Goal: Information Seeking & Learning: Understand process/instructions

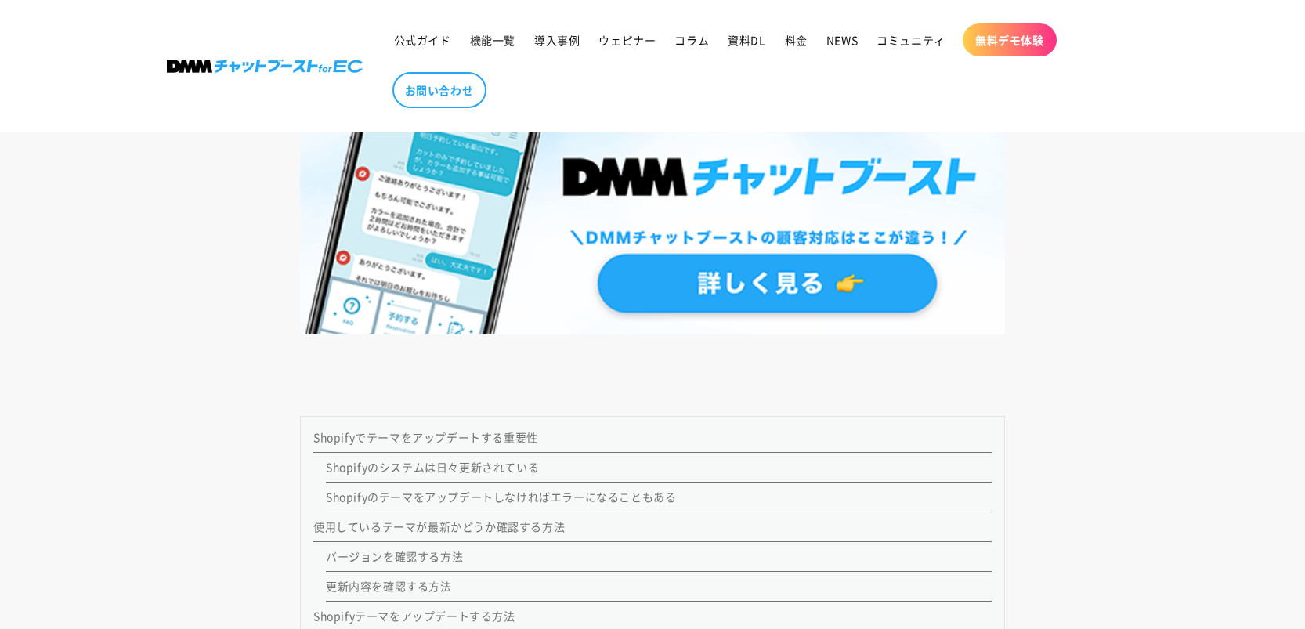
scroll to position [1380, 0]
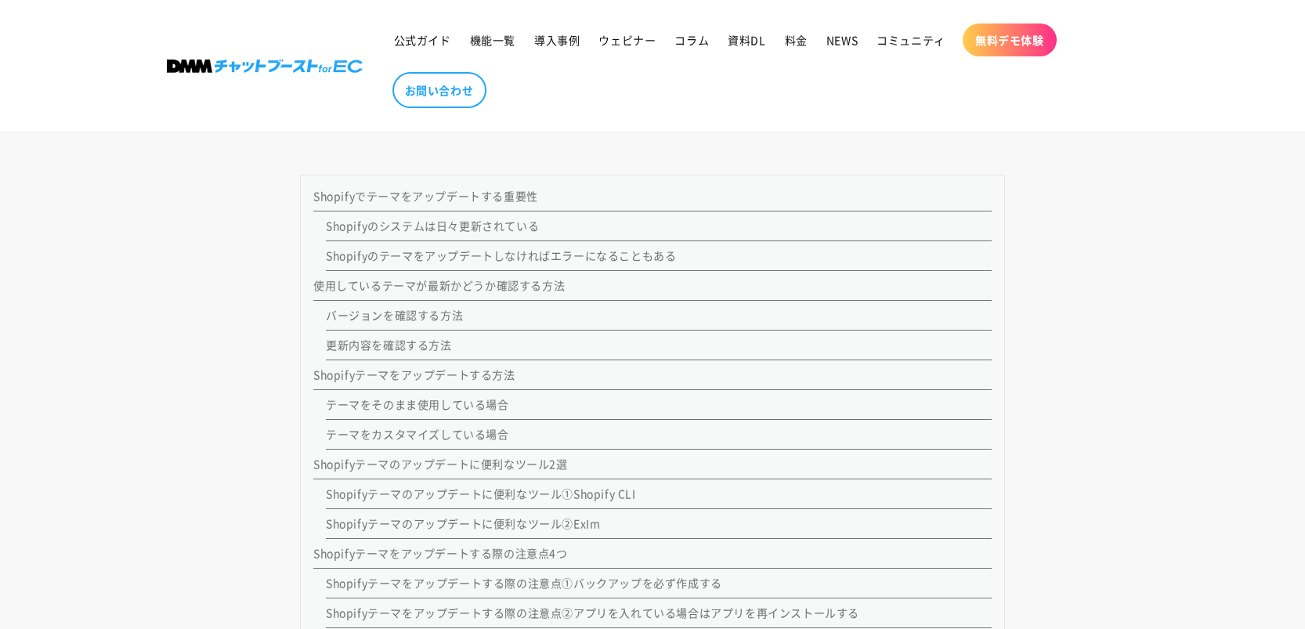
click at [485, 437] on link "テーマをカスタマイズしている場合" at bounding box center [417, 434] width 183 height 16
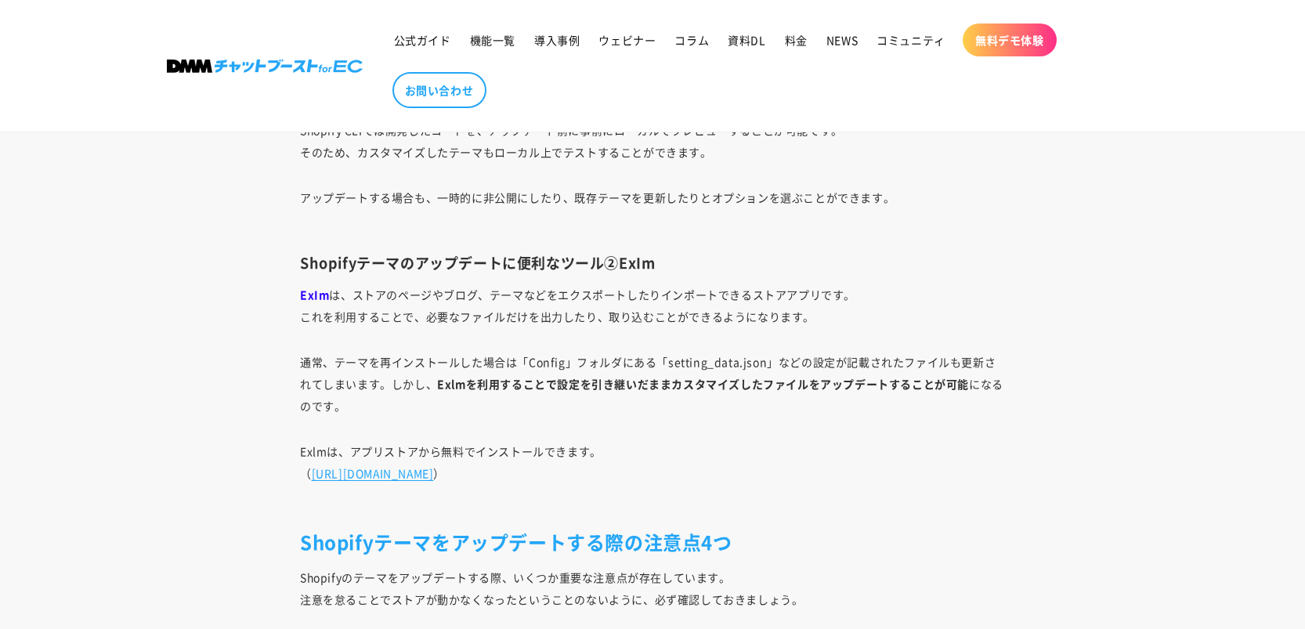
scroll to position [7831, 0]
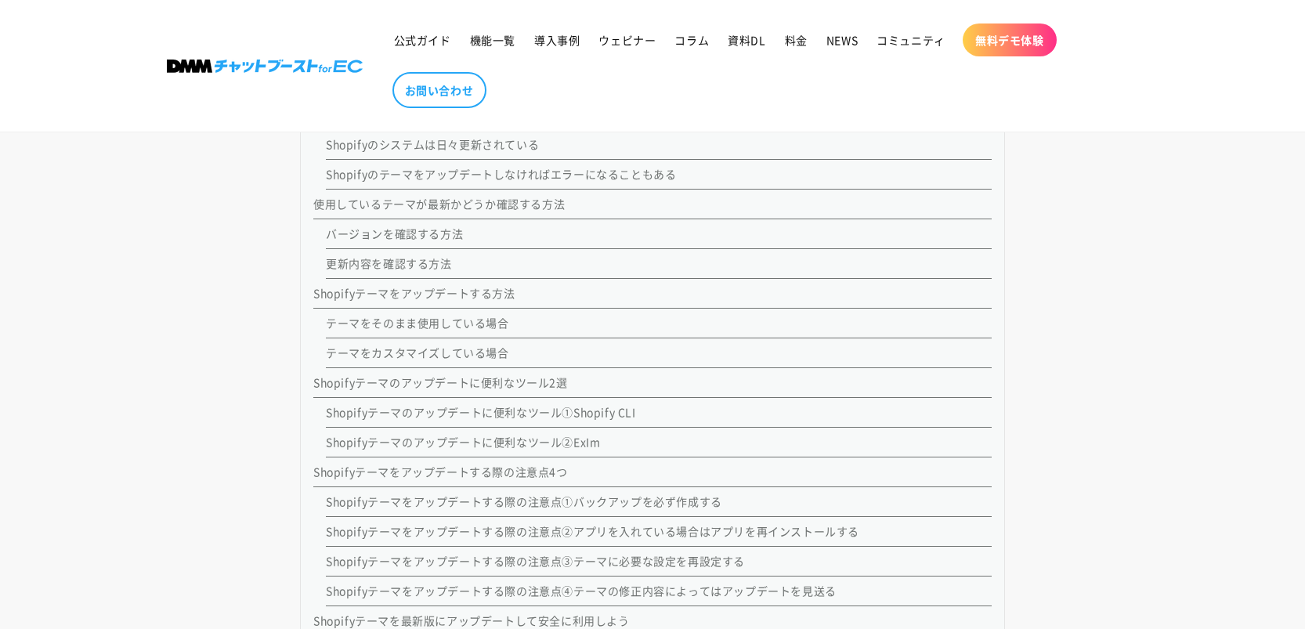
scroll to position [1615, 0]
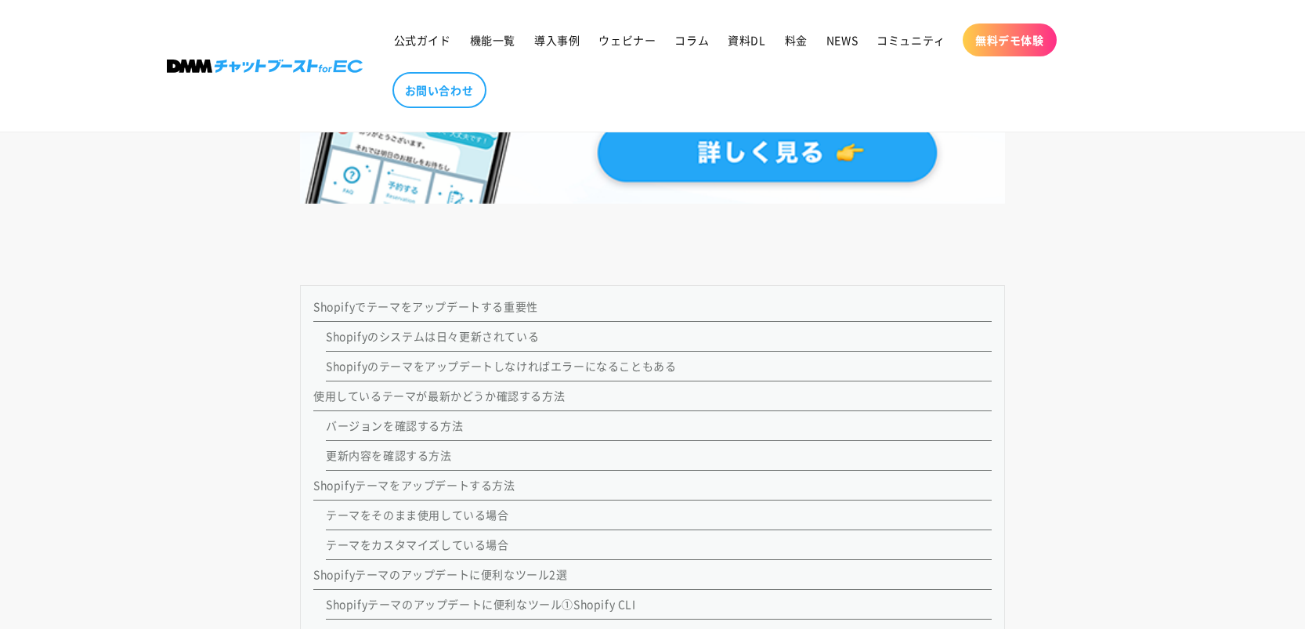
scroll to position [1488, 0]
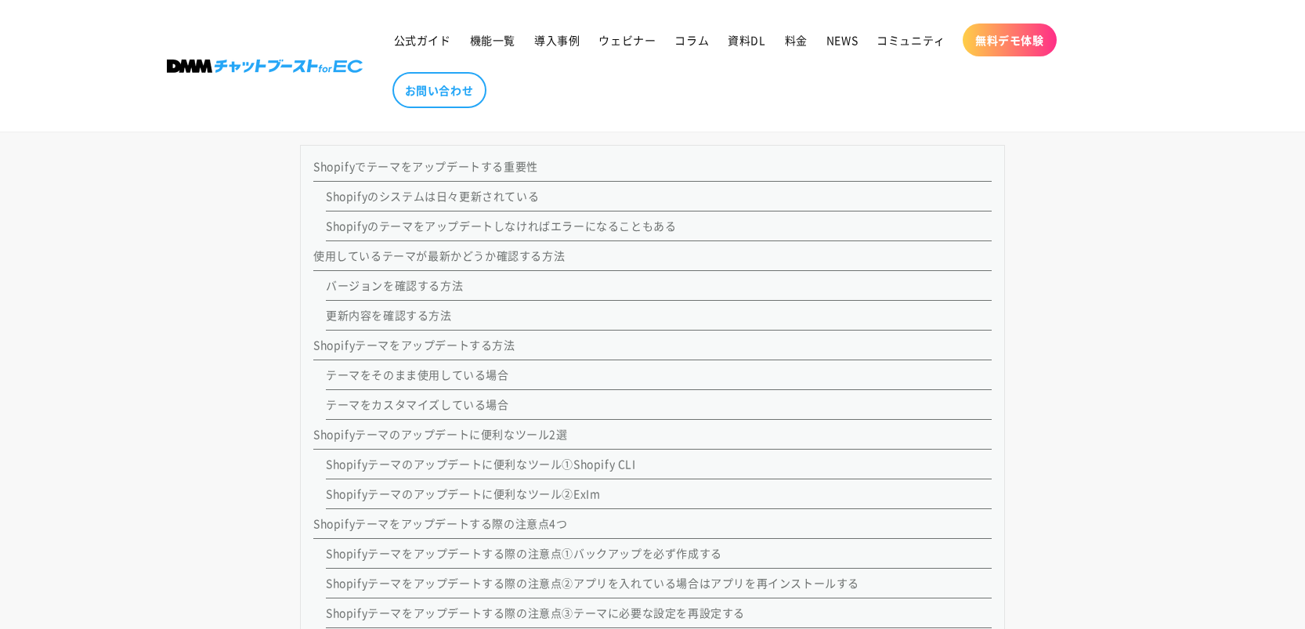
click at [456, 401] on link "テーマをカスタマイズしている場合" at bounding box center [417, 404] width 183 height 16
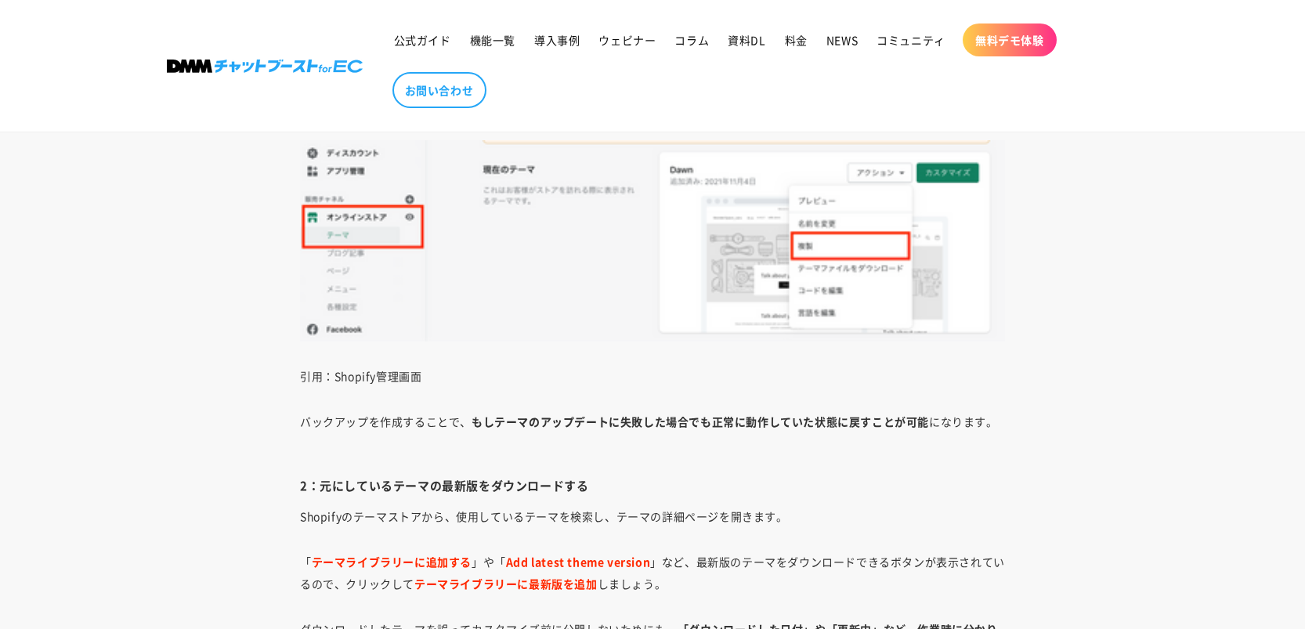
scroll to position [6499, 0]
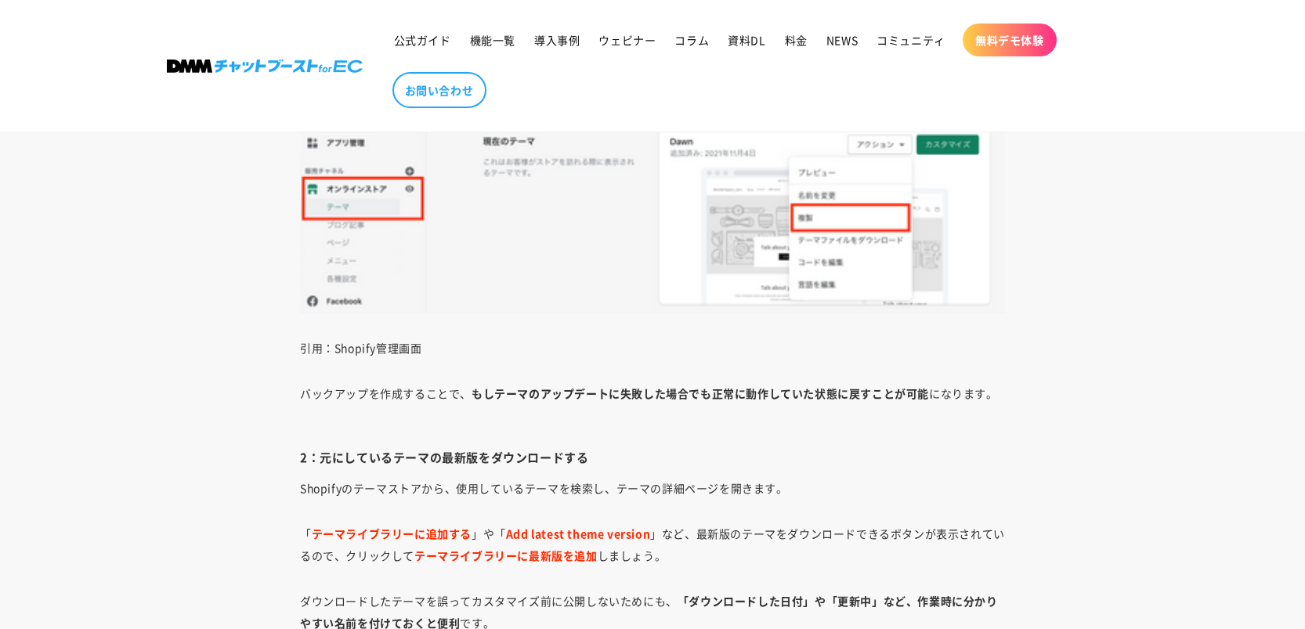
click at [1036, 101] on ul "公式ガイド 機能一覧 導入事例 ウェビナー コラム 資料DL 料金 NEWS コミュニティ 無料デモ体験 お問い合わせ" at bounding box center [754, 66] width 739 height 100
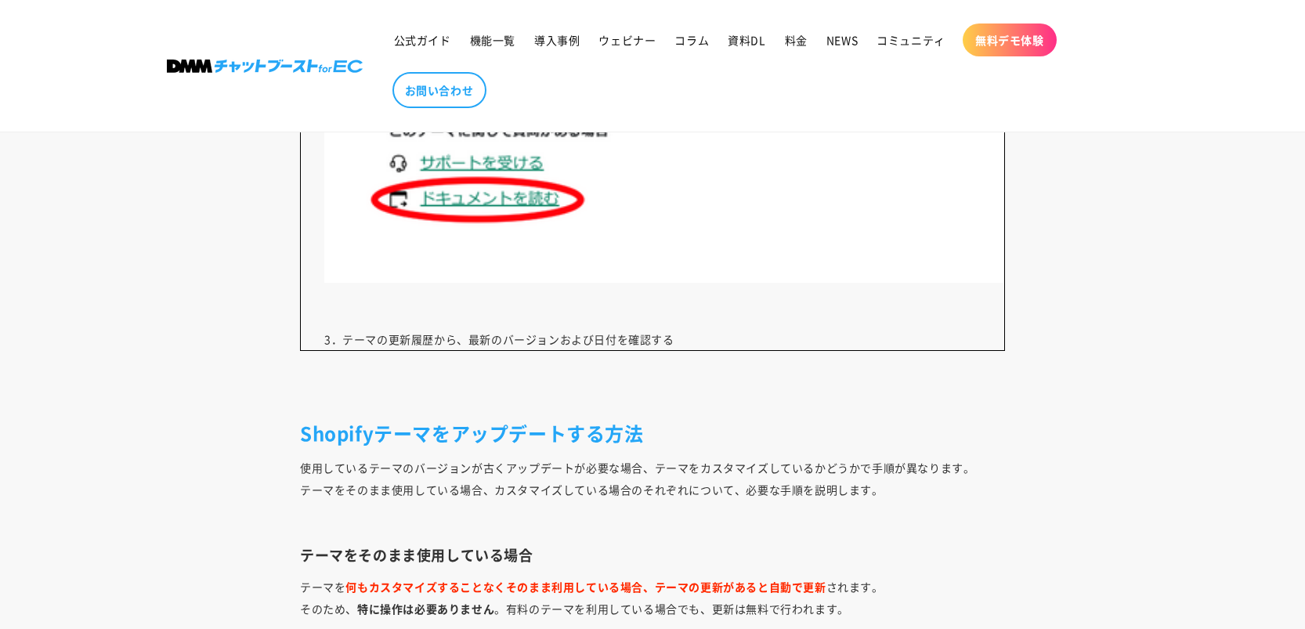
scroll to position [5324, 0]
